Goal: Task Accomplishment & Management: Manage account settings

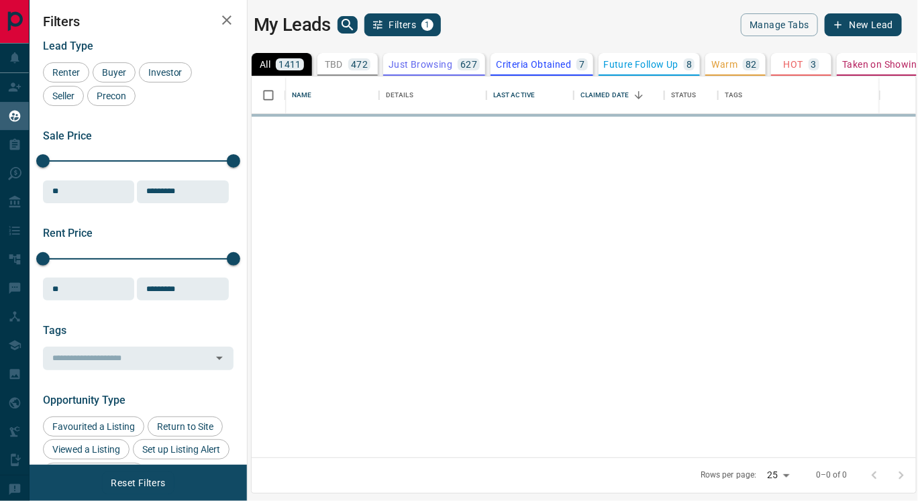
scroll to position [370, 653]
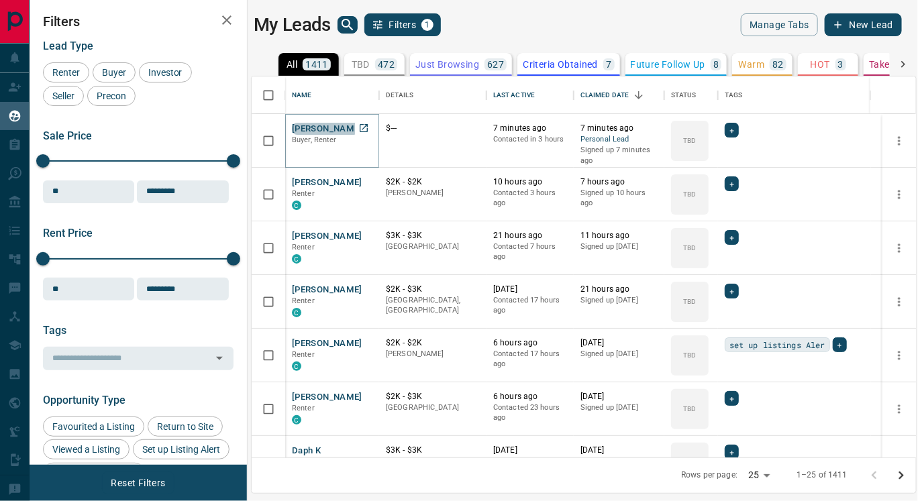
click at [323, 126] on button "[PERSON_NAME]" at bounding box center [327, 129] width 70 height 13
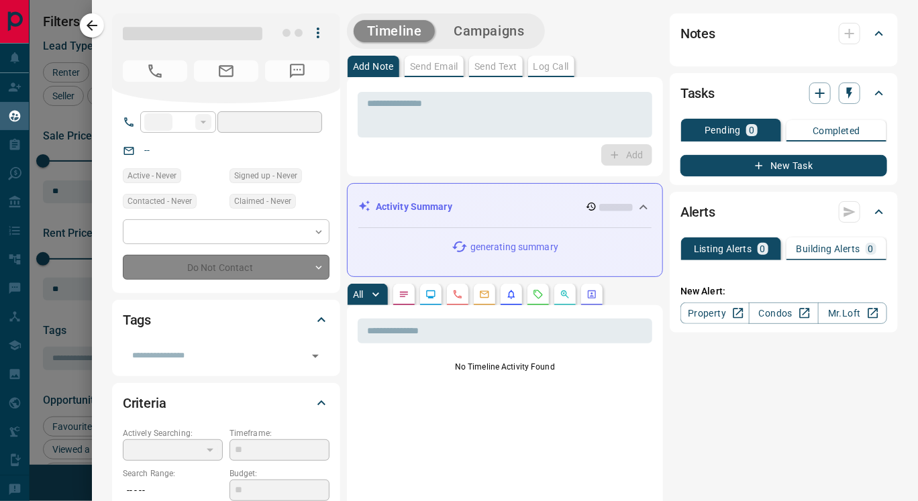
type input "**"
type input "**********"
type input "**"
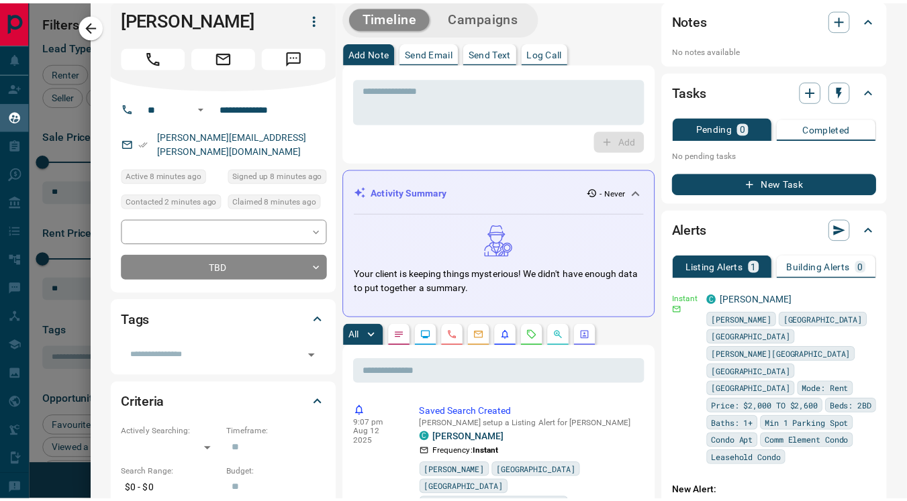
scroll to position [0, 0]
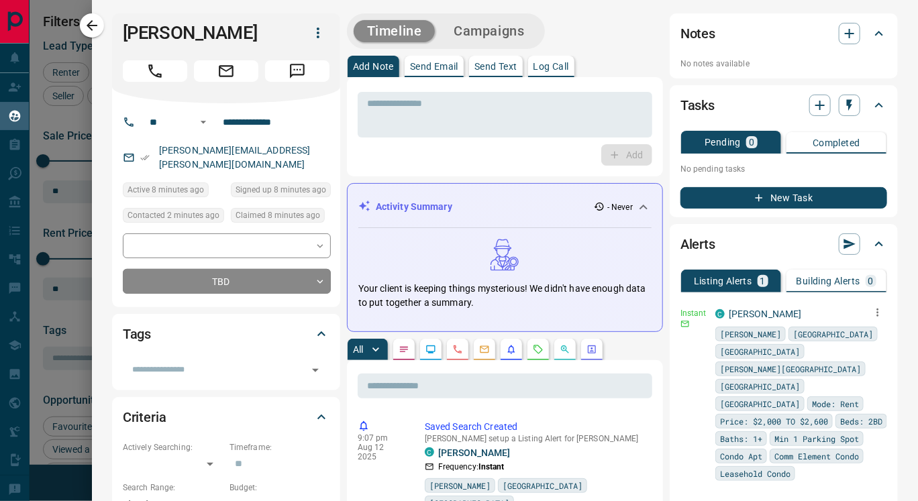
click at [872, 312] on icon "button" at bounding box center [878, 313] width 12 height 12
click at [852, 357] on link "Edit" at bounding box center [842, 358] width 30 height 13
click at [89, 25] on div at bounding box center [459, 250] width 918 height 501
click at [91, 23] on icon "button" at bounding box center [92, 25] width 16 height 16
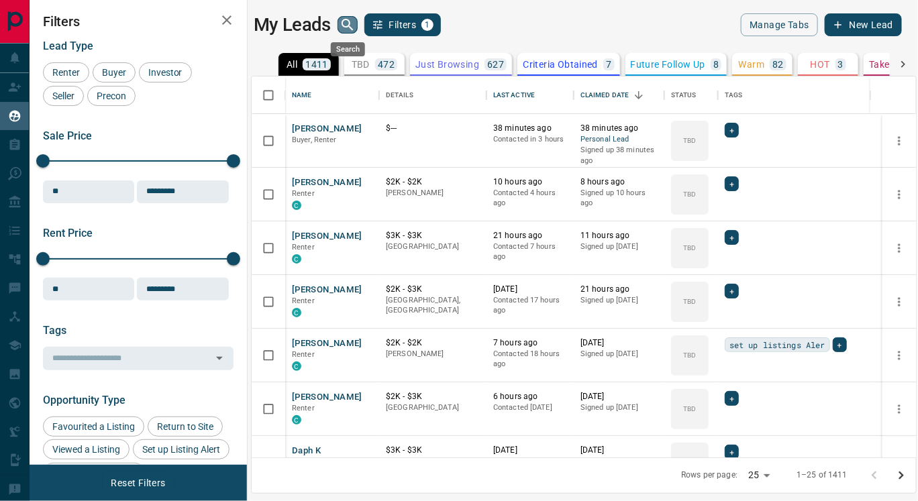
click at [344, 25] on icon "search button" at bounding box center [348, 25] width 16 height 16
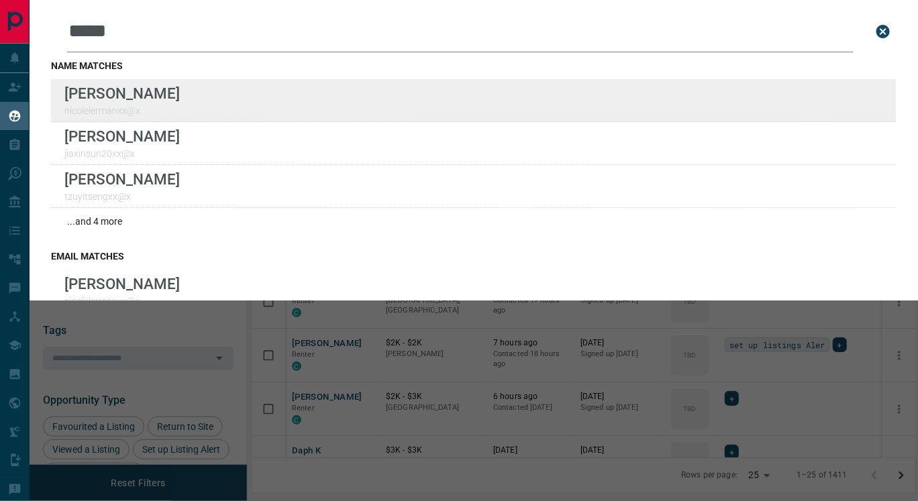
type input "*****"
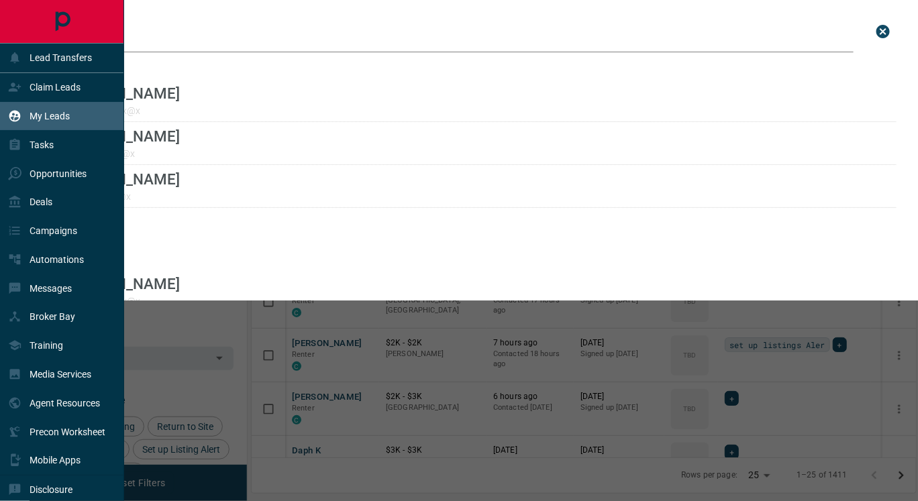
click at [54, 117] on p "My Leads" at bounding box center [50, 116] width 40 height 11
click at [60, 94] on div "Claim Leads" at bounding box center [44, 87] width 72 height 22
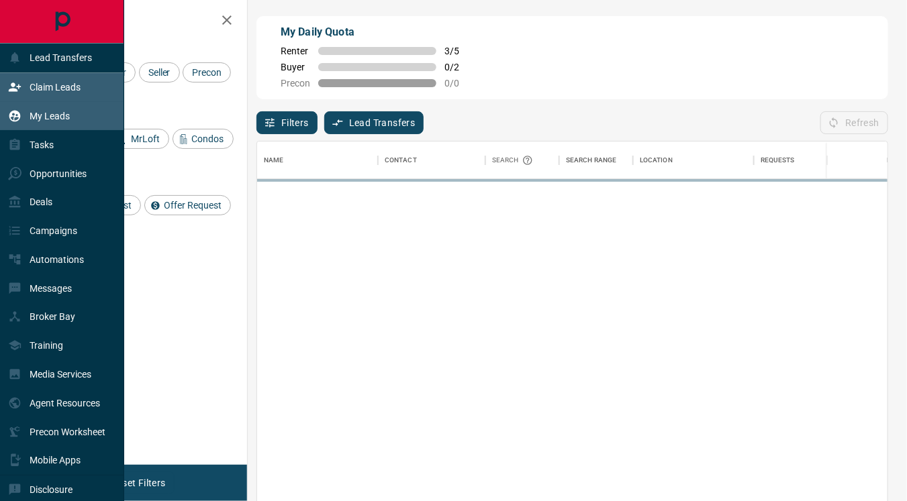
scroll to position [368, 619]
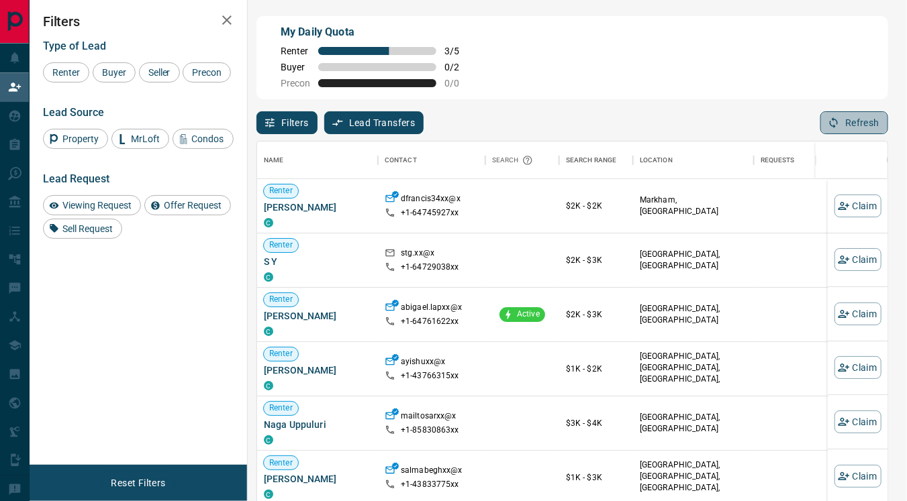
click at [863, 123] on button "Refresh" at bounding box center [854, 122] width 68 height 23
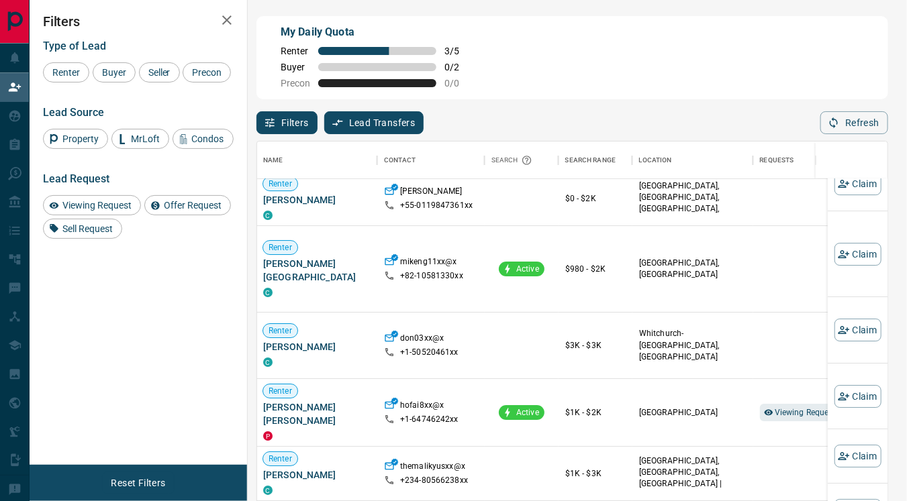
scroll to position [1240, 1]
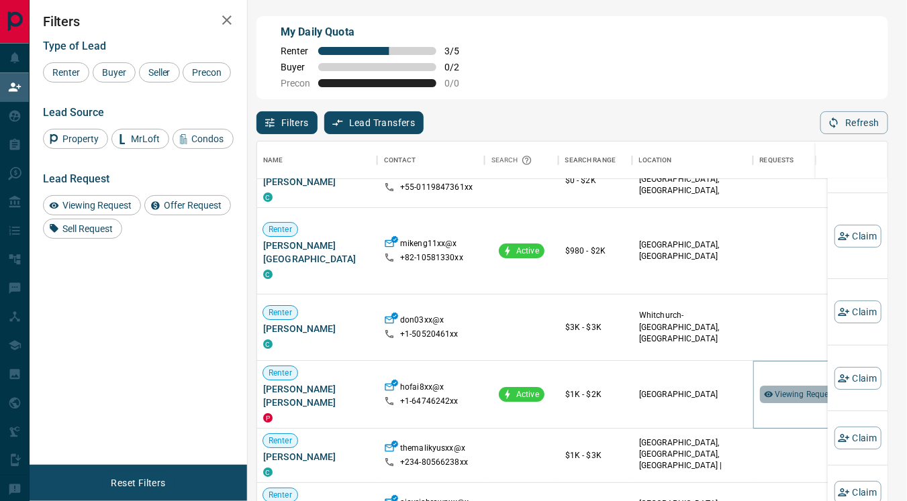
click at [785, 390] on span "Viewing Request ( 1 )" at bounding box center [811, 394] width 74 height 9
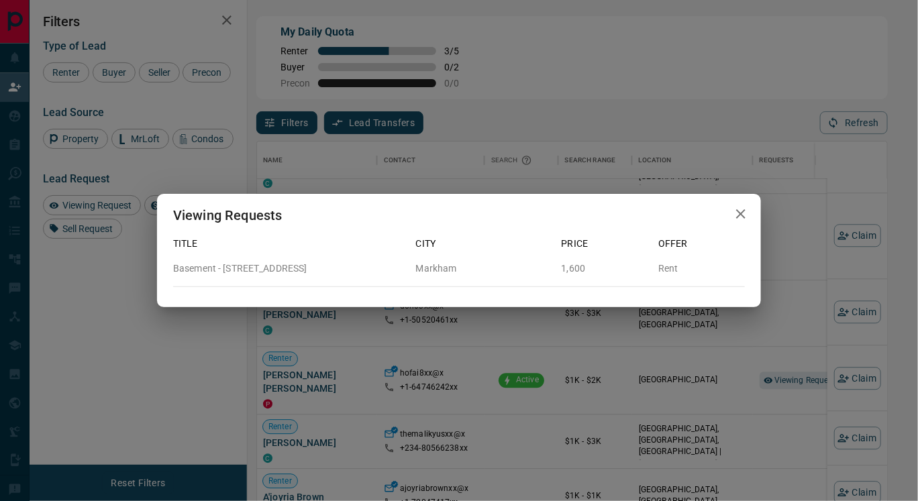
click at [733, 213] on icon "button" at bounding box center [741, 214] width 16 height 16
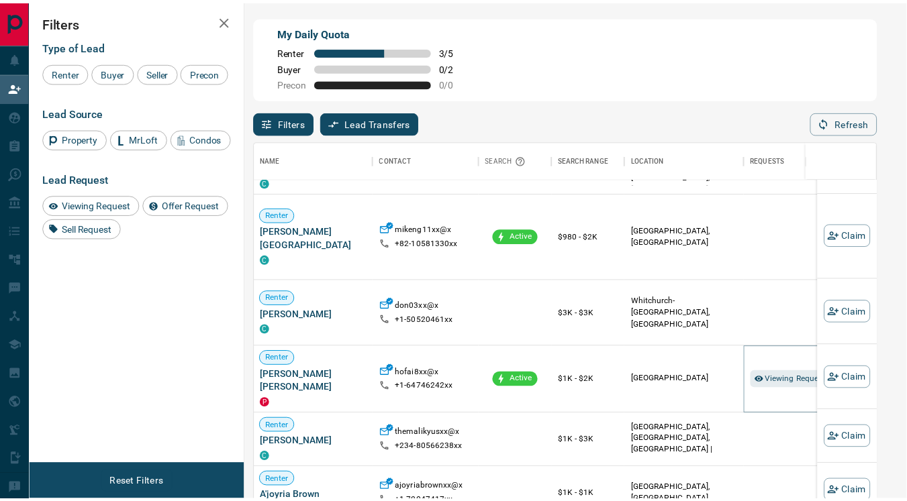
scroll to position [12, 11]
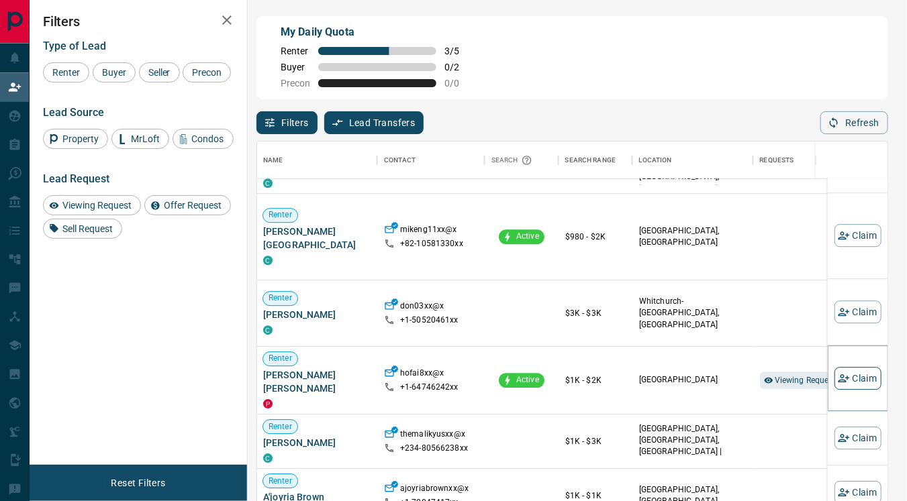
click at [854, 374] on button "Claim" at bounding box center [857, 378] width 47 height 23
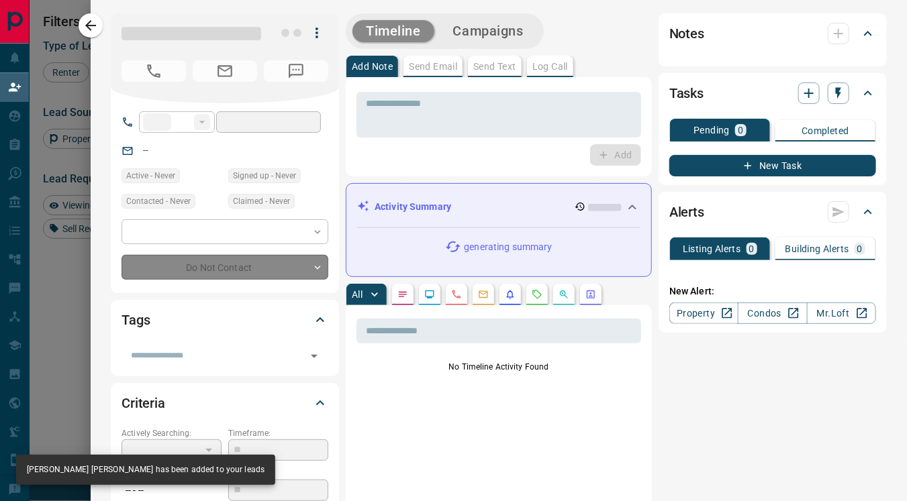
type input "**"
type input "**********"
type input "**"
type input "*"
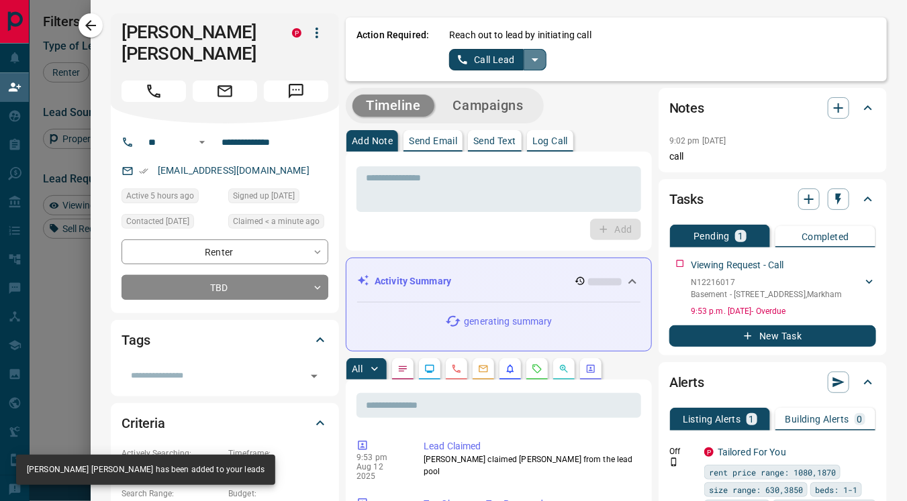
click at [527, 62] on icon "split button" at bounding box center [535, 60] width 16 height 16
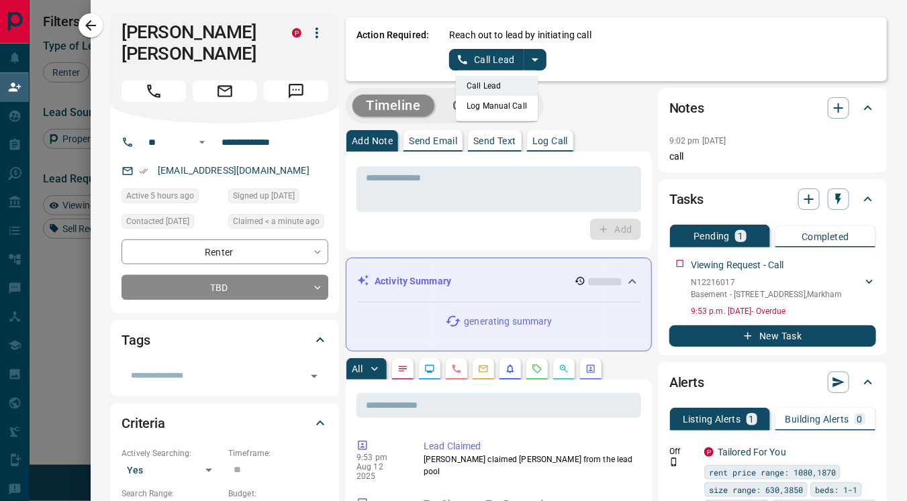
click at [479, 107] on li "Log Manual Call" at bounding box center [497, 106] width 82 height 20
click at [464, 62] on button "Log Manual Call" at bounding box center [493, 59] width 89 height 21
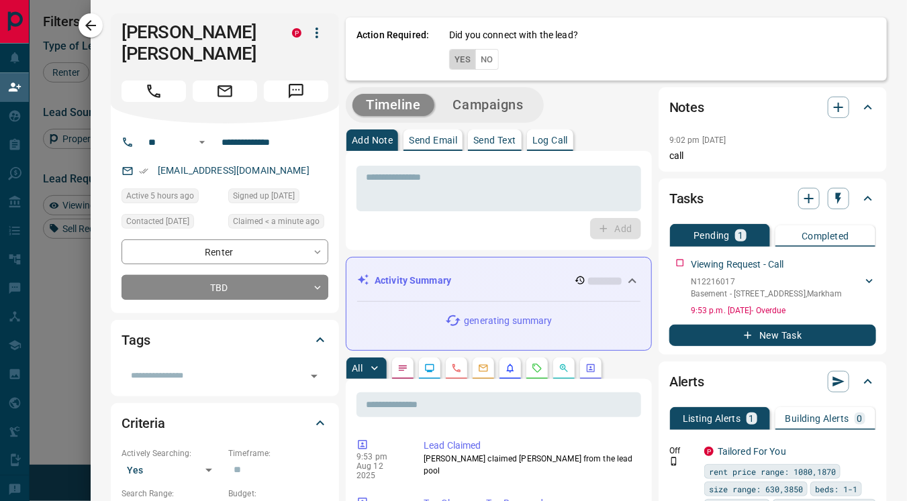
click at [450, 57] on button "Yes" at bounding box center [462, 59] width 27 height 21
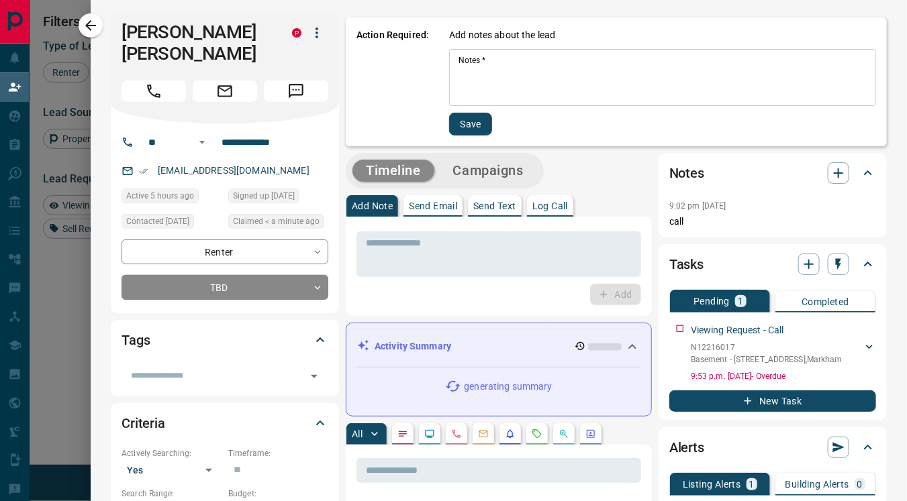
click at [460, 85] on textarea "Notes   *" at bounding box center [662, 78] width 408 height 46
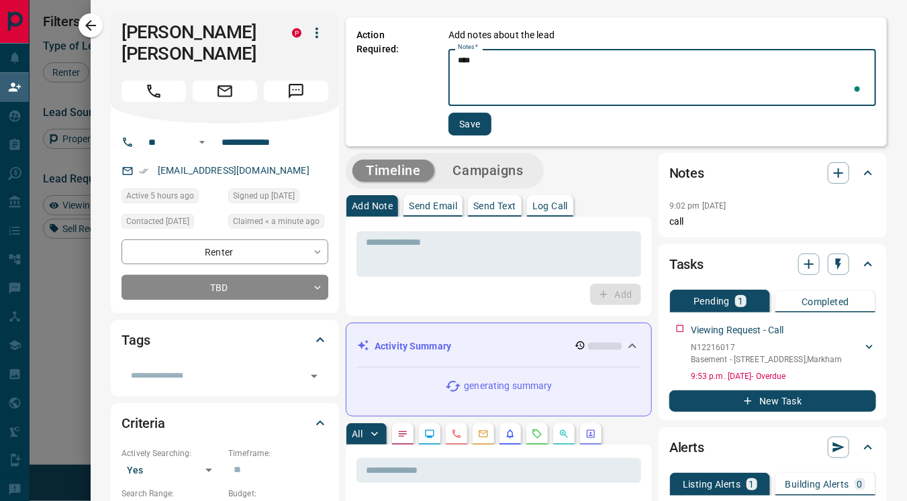
type textarea "****"
click at [463, 122] on button "Save" at bounding box center [469, 124] width 43 height 23
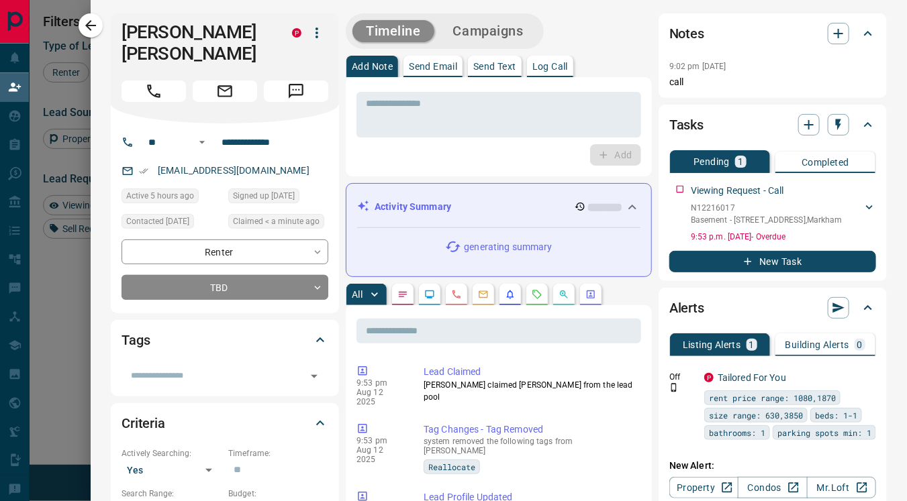
click at [419, 293] on button "button" at bounding box center [429, 294] width 21 height 21
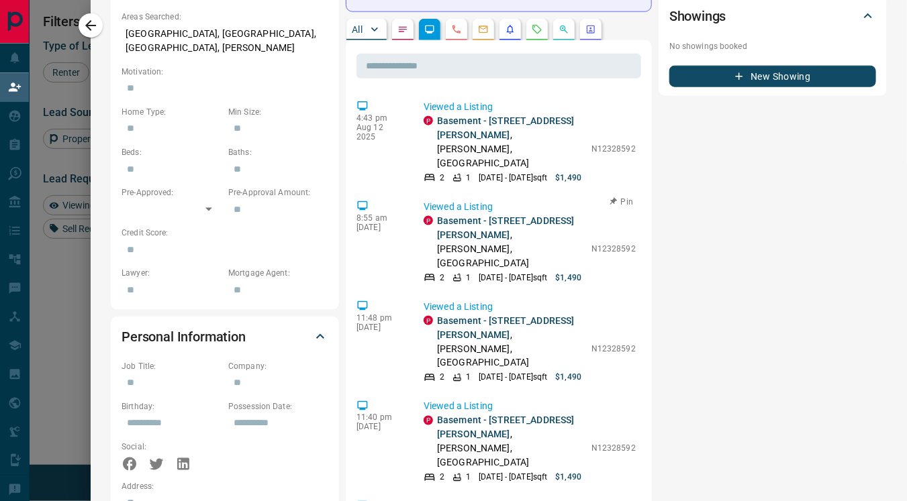
scroll to position [518, 0]
click at [456, 415] on link "Basement - [STREET_ADDRESS][PERSON_NAME]" at bounding box center [506, 427] width 138 height 25
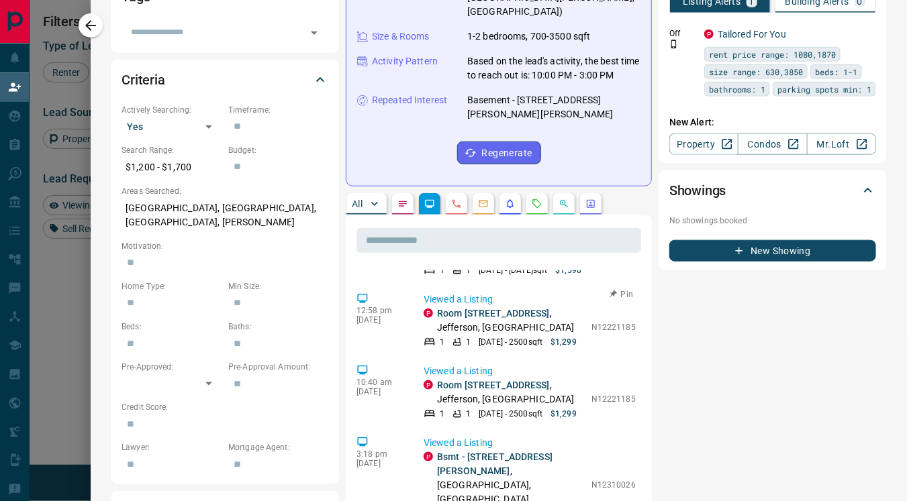
scroll to position [668, 0]
click at [501, 380] on link "Room [STREET_ADDRESS]" at bounding box center [493, 385] width 113 height 11
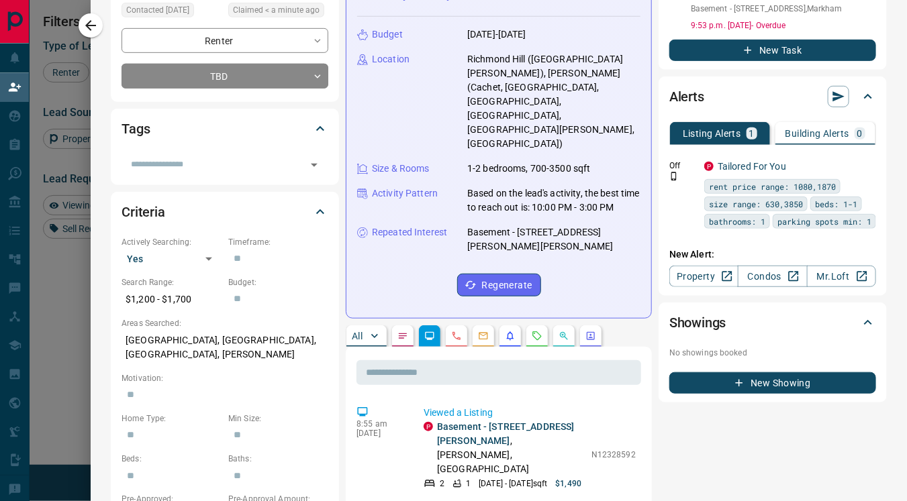
scroll to position [210, 0]
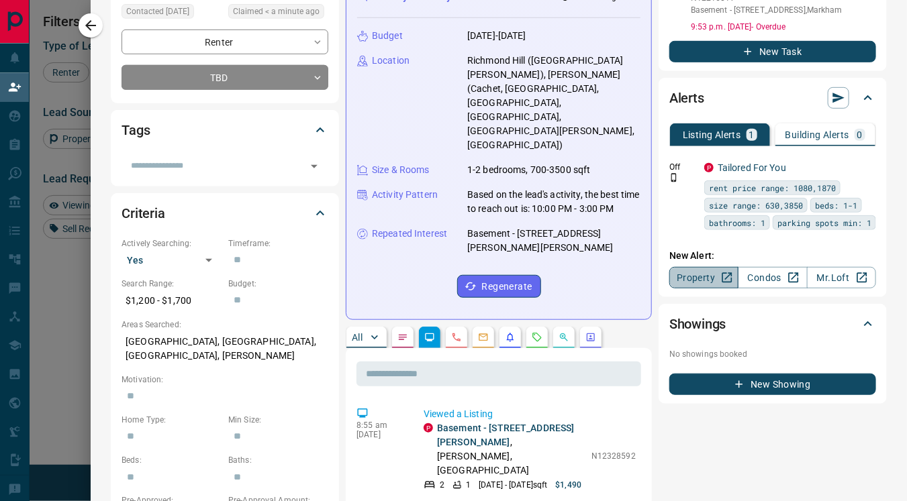
click at [676, 276] on link "Property" at bounding box center [703, 277] width 69 height 21
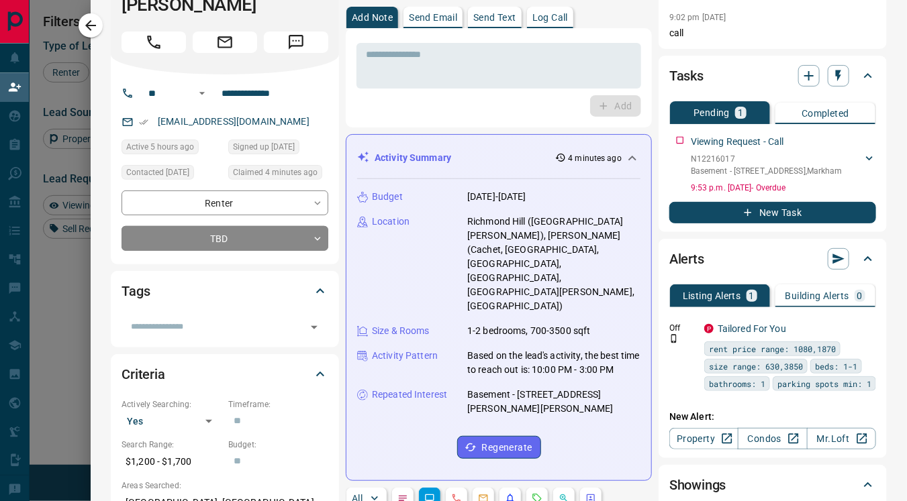
scroll to position [368, 619]
drag, startPoint x: 144, startPoint y: 99, endPoint x: 291, endPoint y: 110, distance: 147.4
click at [291, 111] on div "[EMAIL_ADDRESS][DOMAIN_NAME]" at bounding box center [224, 122] width 207 height 22
copy link "[EMAIL_ADDRESS][DOMAIN_NAME]"
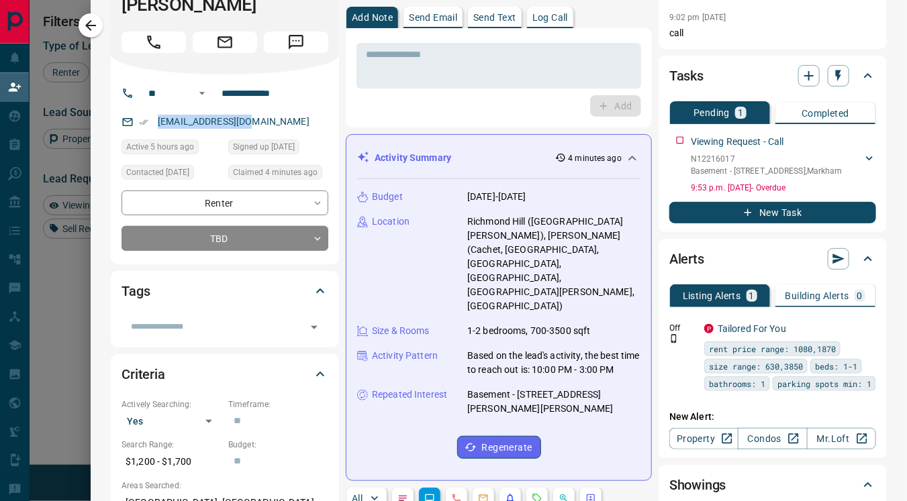
click at [305, 111] on div "[EMAIL_ADDRESS][DOMAIN_NAME]" at bounding box center [224, 122] width 207 height 22
